Goal: Find specific page/section: Find specific page/section

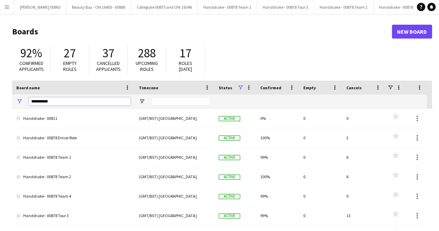
click at [93, 102] on input "*********" at bounding box center [80, 101] width 102 height 8
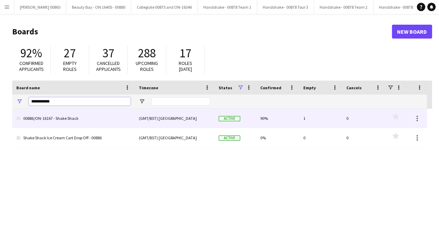
type input "**********"
click at [84, 117] on link "00886/ON-16167 - Shake Shack" at bounding box center [73, 118] width 114 height 19
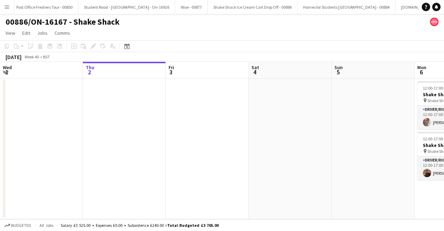
scroll to position [0, 612]
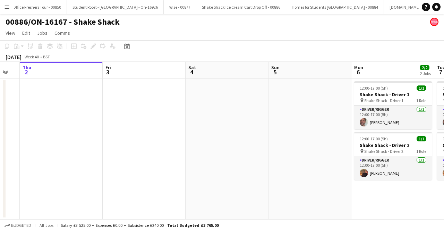
drag, startPoint x: 325, startPoint y: 136, endPoint x: 139, endPoint y: 131, distance: 186.0
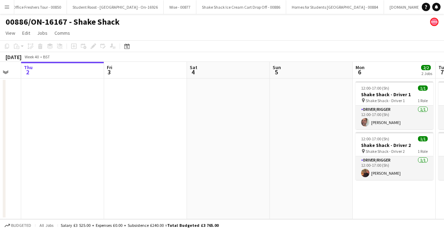
click at [143, 131] on app-calendar-viewport "Mon 29 Tue 30 Wed 1 Thu 2 Fri 3 Sat 4 Sun 5 Mon 6 2/2 2 Jobs Tue 7 2/2 2 Jobs W…" at bounding box center [222, 140] width 444 height 157
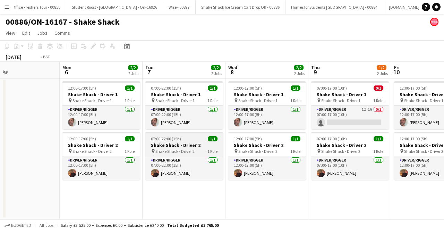
drag, startPoint x: 166, startPoint y: 128, endPoint x: 141, endPoint y: 133, distance: 25.5
click at [113, 128] on app-calendar-viewport "Fri 3 Sat 4 Sun 5 Mon 6 2/2 2 Jobs Tue 7 2/2 2 Jobs Wed 8 2/2 2 Jobs Thu 9 1/2 …" at bounding box center [222, 140] width 444 height 157
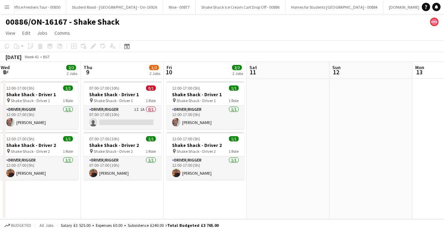
drag, startPoint x: 224, startPoint y: 136, endPoint x: 168, endPoint y: 138, distance: 56.2
click at [145, 136] on app-calendar-viewport "Sun 5 Mon 6 2/2 2 Jobs Tue 7 2/2 2 Jobs Wed 8 2/2 2 Jobs Thu 9 1/2 2 Jobs Fri 1…" at bounding box center [222, 140] width 444 height 157
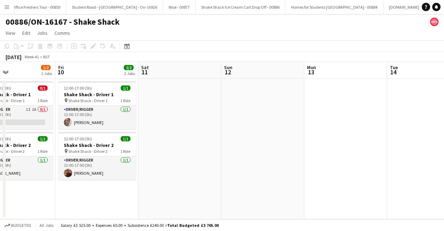
drag, startPoint x: 228, startPoint y: 140, endPoint x: 150, endPoint y: 140, distance: 78.4
click at [150, 140] on app-calendar-viewport "Tue 7 2/2 2 Jobs Wed 8 2/2 2 Jobs Thu 9 1/2 2 Jobs Fri 10 2/2 2 Jobs Sat 11 Sun…" at bounding box center [222, 140] width 444 height 157
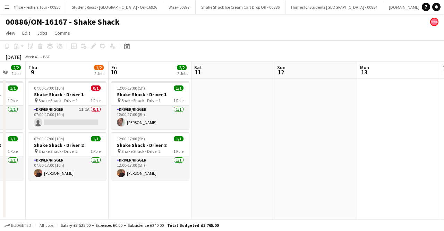
drag, startPoint x: 385, startPoint y: 151, endPoint x: 315, endPoint y: 151, distance: 70.4
click at [442, 156] on app-calendar-viewport "Tue 7 2/2 2 Jobs Wed 8 2/2 2 Jobs Thu 9 1/2 2 Jobs Fri 10 2/2 2 Jobs Sat 11 Sun…" at bounding box center [222, 140] width 444 height 157
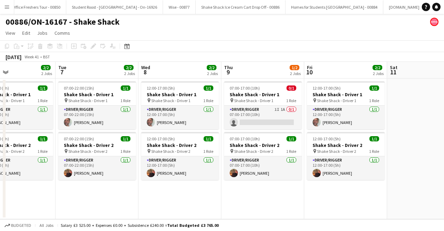
drag, startPoint x: 366, startPoint y: 150, endPoint x: 416, endPoint y: 151, distance: 50.0
click at [420, 151] on app-calendar-viewport "Sat 4 Sun 5 Mon 6 2/2 2 Jobs Tue 7 2/2 2 Jobs Wed 8 2/2 2 Jobs Thu 9 1/2 2 Jobs…" at bounding box center [222, 140] width 444 height 157
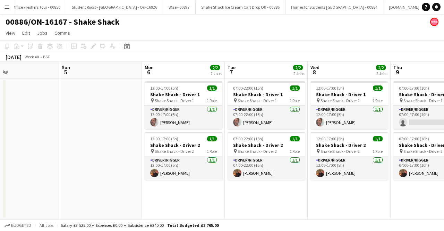
scroll to position [0, 191]
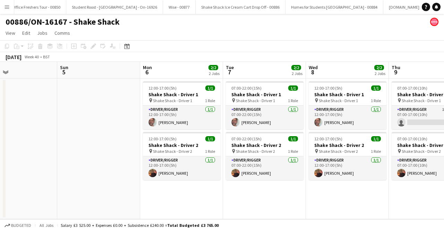
drag, startPoint x: 282, startPoint y: 152, endPoint x: 344, endPoint y: 151, distance: 61.8
click at [344, 151] on app-calendar-viewport "Thu 2 Fri 3 Sat 4 Sun 5 Mon 6 2/2 2 Jobs Tue 7 2/2 2 Jobs Wed 8 2/2 2 Jobs Thu …" at bounding box center [222, 140] width 444 height 157
